Goal: Information Seeking & Learning: Learn about a topic

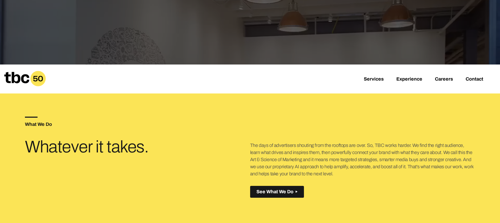
scroll to position [147, 0]
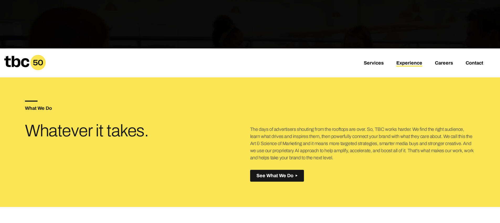
click at [406, 62] on link "Experience" at bounding box center [410, 63] width 26 height 6
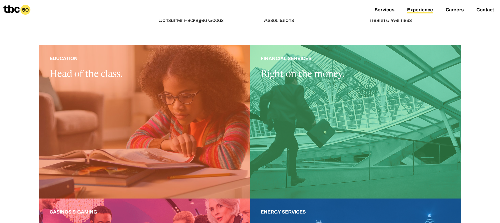
scroll to position [61, 0]
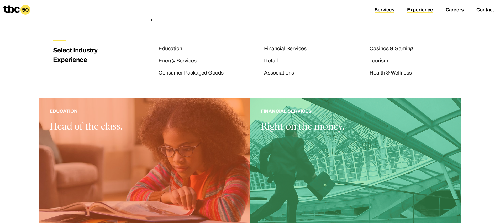
click at [381, 8] on link "Services" at bounding box center [385, 10] width 20 height 6
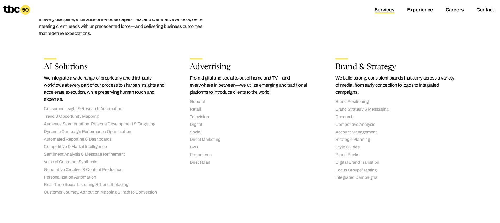
scroll to position [87, 0]
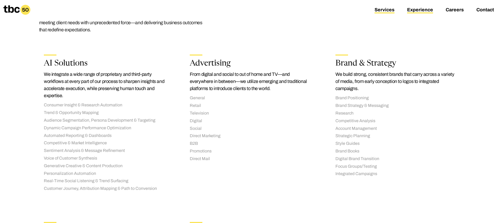
click at [411, 9] on link "Experience" at bounding box center [420, 10] width 26 height 6
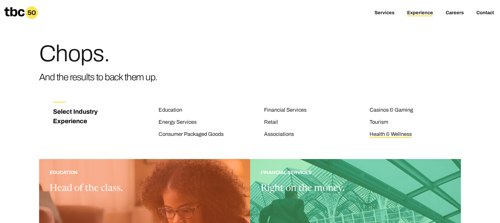
click at [377, 135] on link "Health & Wellness" at bounding box center [391, 134] width 42 height 7
